Goal: Task Accomplishment & Management: Manage account settings

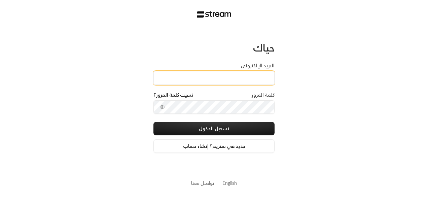
click at [250, 73] on input "البريد الإلكتروني" at bounding box center [213, 78] width 121 height 14
type input "[EMAIL_ADDRESS][DOMAIN_NAME]"
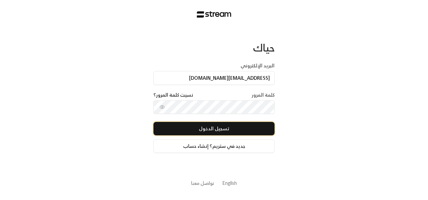
click at [232, 132] on button "تسجيل الدخول" at bounding box center [213, 128] width 121 height 13
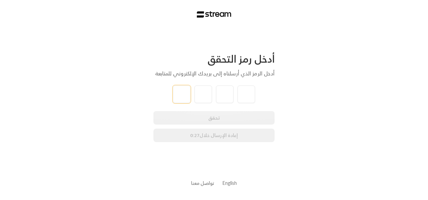
type input "3"
type input "4"
type input "8"
type input "0"
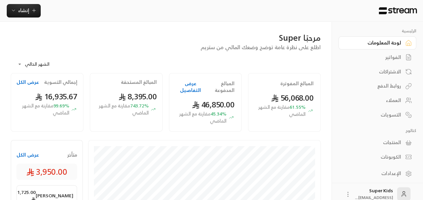
click at [27, 156] on button "عرض الكل" at bounding box center [27, 154] width 23 height 7
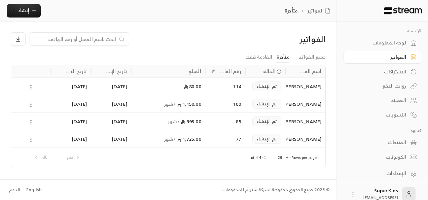
click at [32, 141] on icon at bounding box center [31, 140] width 6 height 6
click at [38, 156] on li "عرض" at bounding box center [38, 157] width 17 height 12
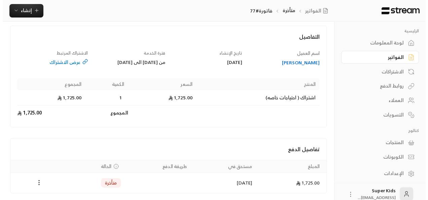
scroll to position [64, 0]
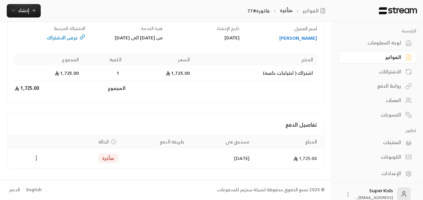
click at [36, 161] on icon "Payments" at bounding box center [36, 157] width 7 height 7
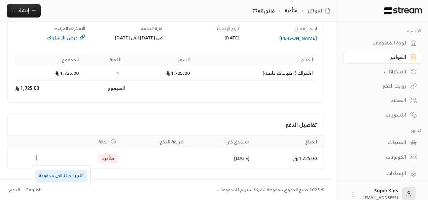
click at [67, 174] on li "تغيير الحالة الى مدفوعة" at bounding box center [61, 176] width 52 height 12
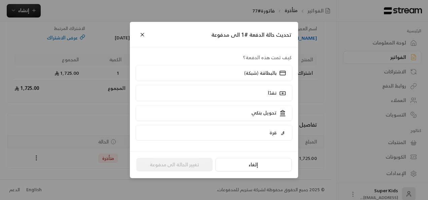
scroll to position [57, 0]
click at [248, 94] on label "نقدًا" at bounding box center [214, 93] width 157 height 16
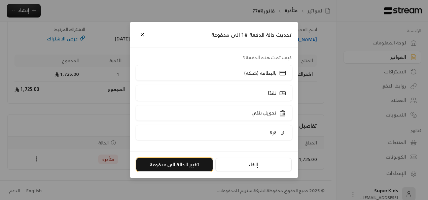
click at [175, 166] on button "تغيير الحالة الى مدفوعة" at bounding box center [174, 164] width 76 height 13
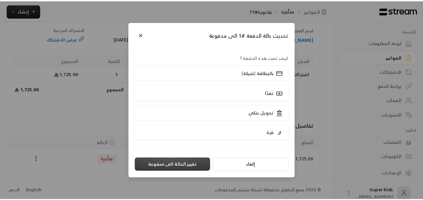
scroll to position [0, 0]
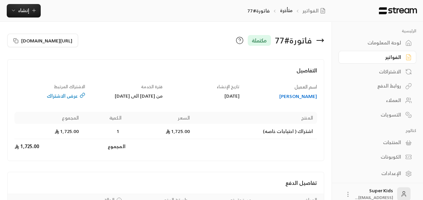
click at [388, 42] on div "لوحة المعلومات" at bounding box center [374, 42] width 54 height 7
